Goal: Book appointment/travel/reservation

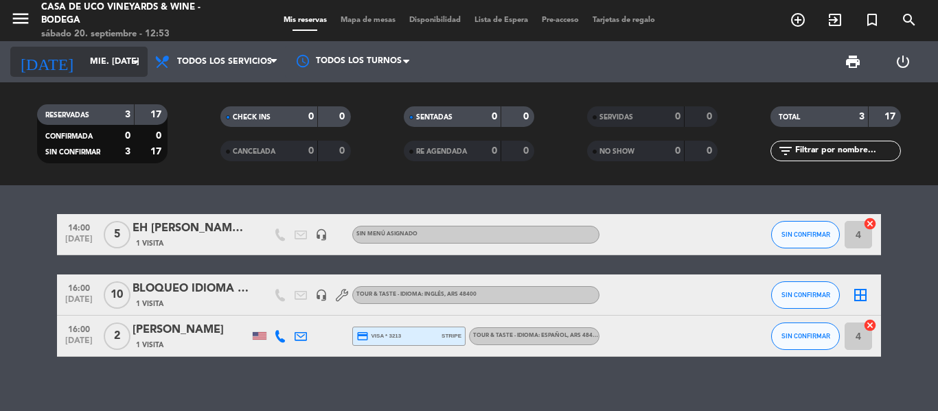
click at [87, 58] on input "mié. [DATE]" at bounding box center [141, 61] width 116 height 23
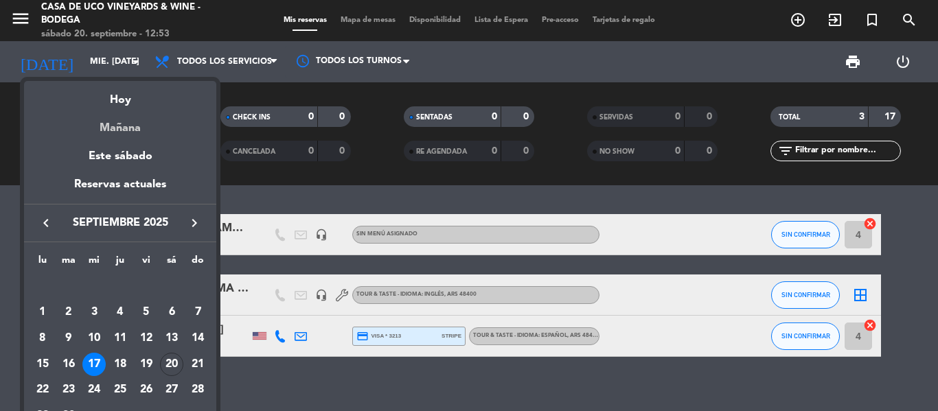
click at [118, 110] on div "Mañana" at bounding box center [120, 123] width 192 height 28
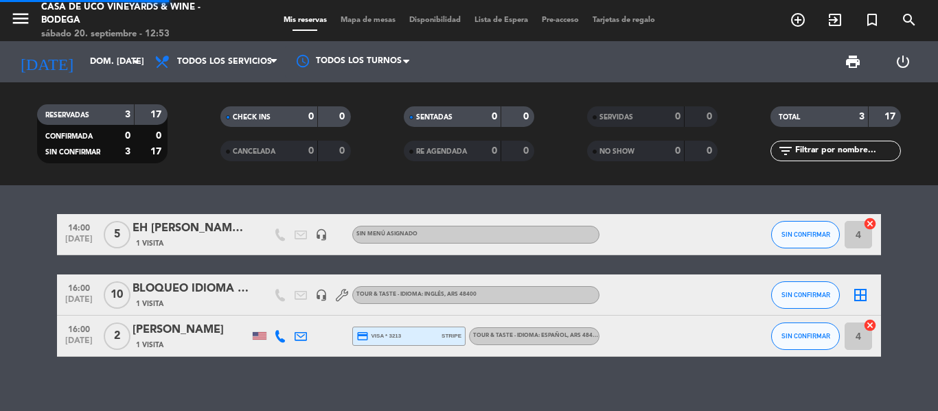
click at [120, 100] on div "RESERVADAS 3 17 CONFIRMADA 0 0 SIN CONFIRMAR 3 17" at bounding box center [101, 134] width 183 height 76
click at [103, 67] on input "dom. [DATE]" at bounding box center [141, 61] width 116 height 23
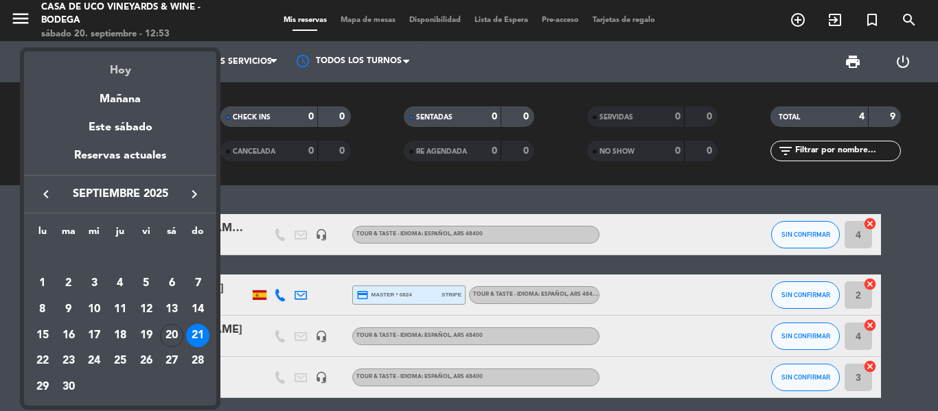
click at [114, 67] on div "Hoy" at bounding box center [120, 66] width 192 height 28
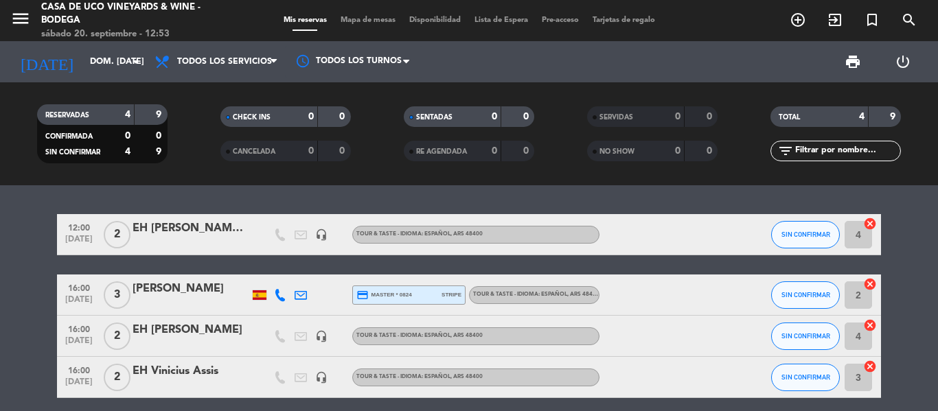
type input "sáb. [DATE]"
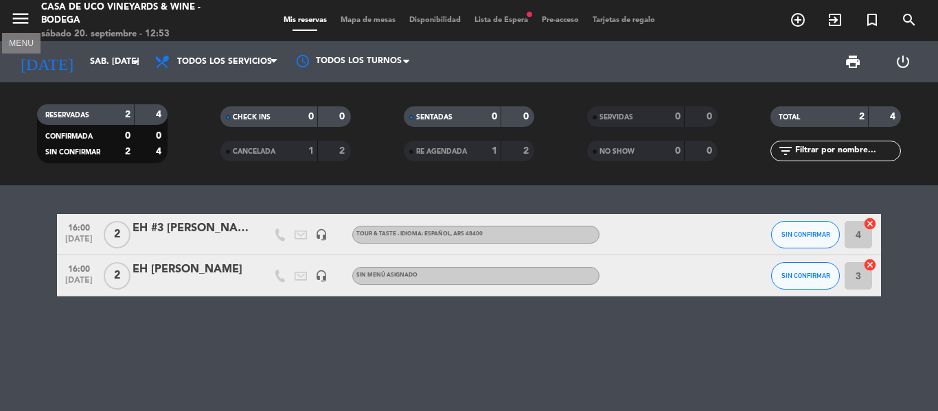
click at [23, 24] on icon "menu" at bounding box center [20, 18] width 21 height 21
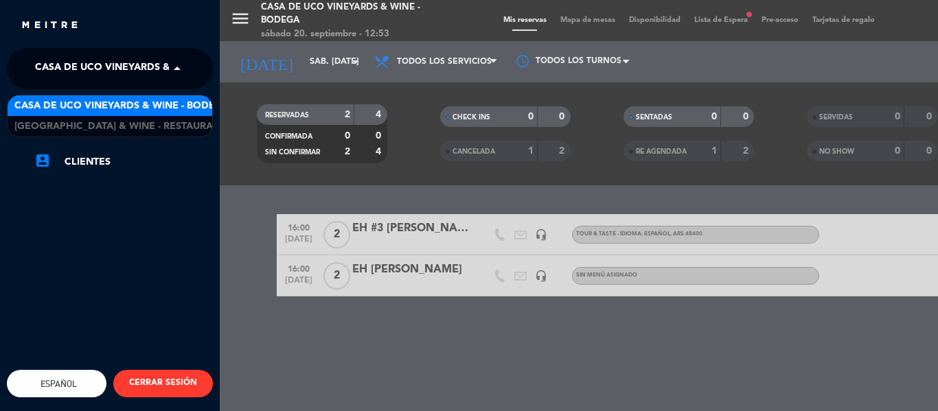
click at [58, 64] on span "Casa de Uco Vineyards & Wine - Bodega" at bounding box center [142, 68] width 215 height 29
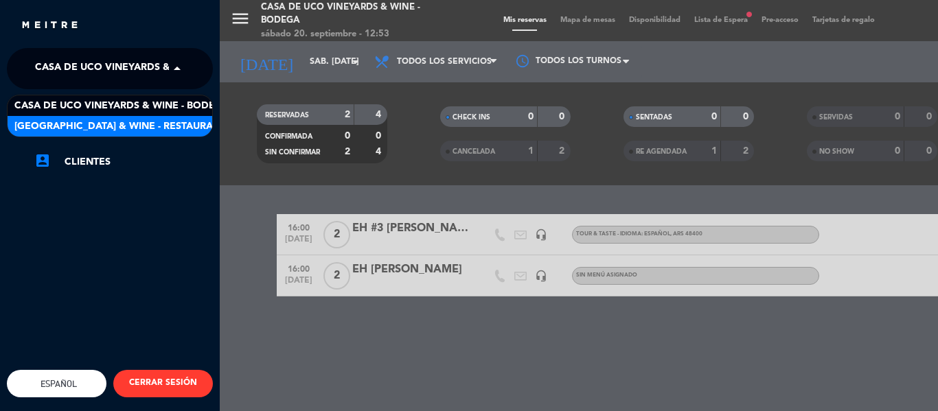
click at [93, 124] on span "[GEOGRAPHIC_DATA] & Wine - Restaurante" at bounding box center [123, 127] width 218 height 16
